Goal: Task Accomplishment & Management: Manage account settings

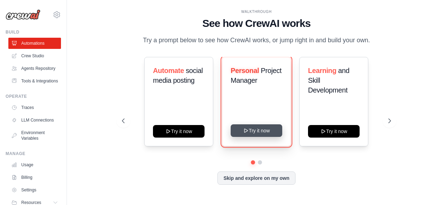
click at [265, 137] on button "Try it now" at bounding box center [257, 130] width 52 height 13
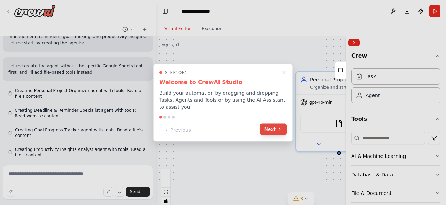
scroll to position [197, 0]
click at [267, 128] on button "Next" at bounding box center [273, 129] width 27 height 12
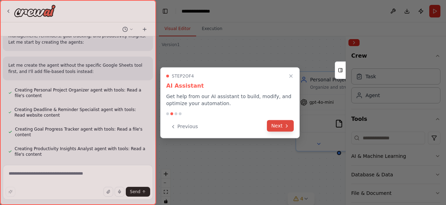
click at [274, 126] on button "Next" at bounding box center [280, 126] width 27 height 12
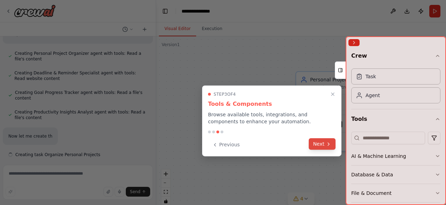
scroll to position [234, 0]
click at [318, 141] on button "Next" at bounding box center [322, 144] width 27 height 12
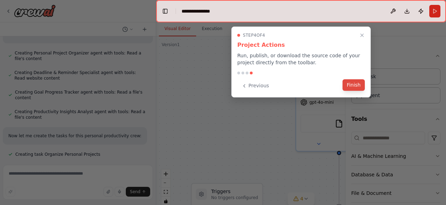
click at [353, 85] on button "Finish" at bounding box center [354, 85] width 22 height 12
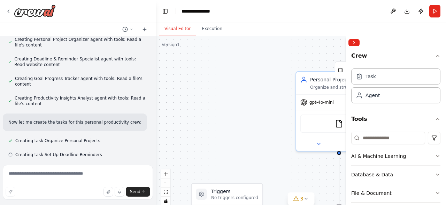
scroll to position [248, 0]
click at [437, 153] on icon "button" at bounding box center [438, 156] width 6 height 6
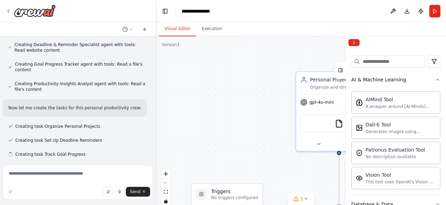
scroll to position [80, 0]
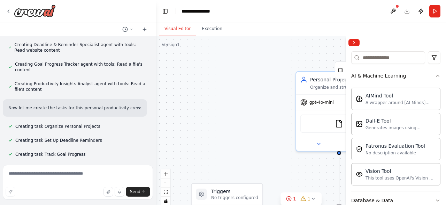
drag, startPoint x: 445, startPoint y: 107, endPoint x: 441, endPoint y: 148, distance: 40.6
click at [441, 148] on div "Crew Task Agent Tools AI & Machine Learning AIMind Tool A wrapper around [AI-Mi…" at bounding box center [396, 127] width 100 height 156
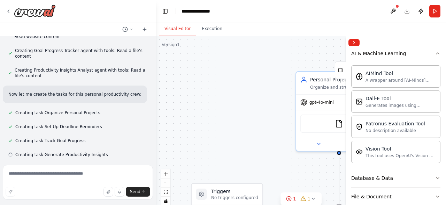
scroll to position [276, 0]
click at [438, 175] on icon "button" at bounding box center [438, 178] width 6 height 6
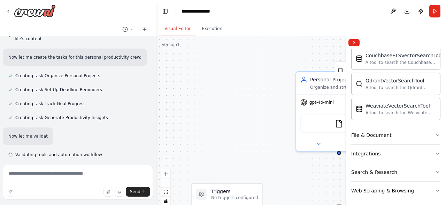
scroll to position [313, 0]
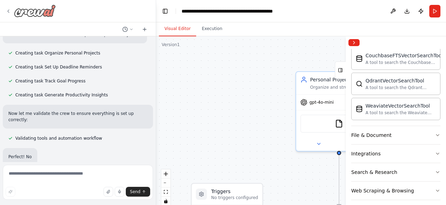
click at [8, 11] on icon at bounding box center [9, 11] width 6 height 6
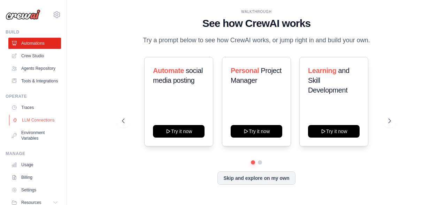
click at [43, 125] on link "LLM Connections" at bounding box center [35, 119] width 53 height 11
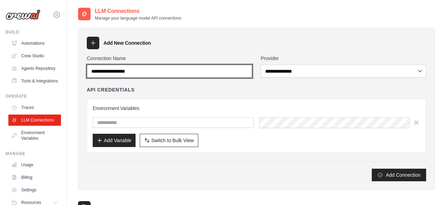
click at [175, 73] on input "Connection Name" at bounding box center [170, 71] width 166 height 13
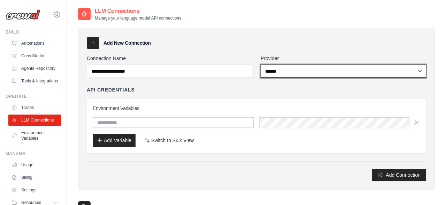
click option "******" at bounding box center [0, 0] width 0 height 0
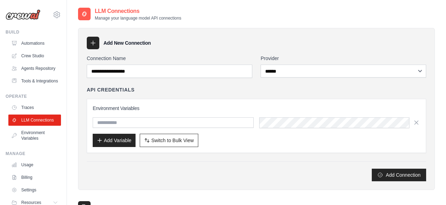
click at [191, 94] on div "API Credentials Environment Variables Add Variable Switch to Bulk View Switch t…" at bounding box center [257, 119] width 340 height 67
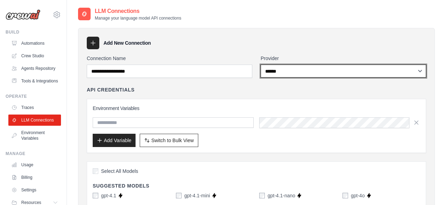
click at [261, 65] on select "**********" at bounding box center [344, 71] width 166 height 13
select select "*********"
click option "*********" at bounding box center [0, 0] width 0 height 0
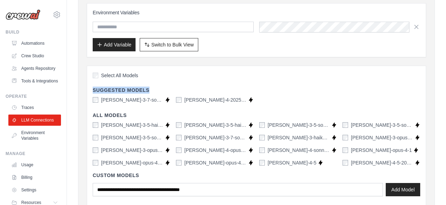
scroll to position [96, 0]
drag, startPoint x: 444, startPoint y: 77, endPoint x: 446, endPoint y: 35, distance: 42.2
click at [446, 35] on html "darbytim561@gmail.com Settings Build Automations" at bounding box center [223, 114] width 446 height 421
click at [345, 79] on div "Select All Models" at bounding box center [257, 75] width 328 height 9
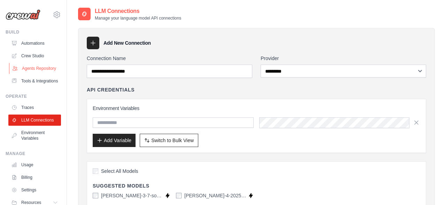
click at [37, 70] on link "Agents Repository" at bounding box center [35, 68] width 53 height 11
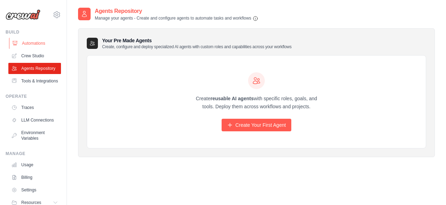
click at [41, 44] on link "Automations" at bounding box center [35, 43] width 53 height 11
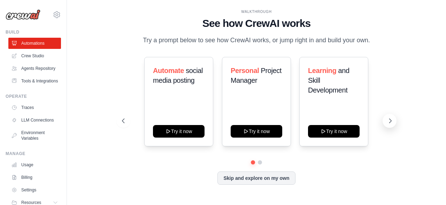
click at [392, 124] on icon at bounding box center [390, 120] width 7 height 7
click at [122, 124] on icon at bounding box center [122, 120] width 7 height 7
click at [260, 164] on button at bounding box center [260, 161] width 5 height 5
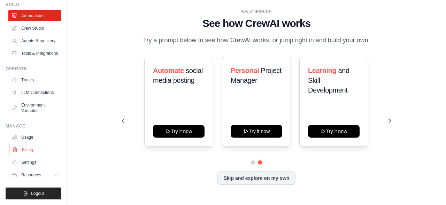
click at [36, 150] on link "Billing" at bounding box center [35, 149] width 53 height 11
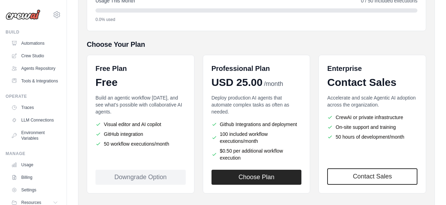
scroll to position [120, 0]
